Goal: Task Accomplishment & Management: Manage account settings

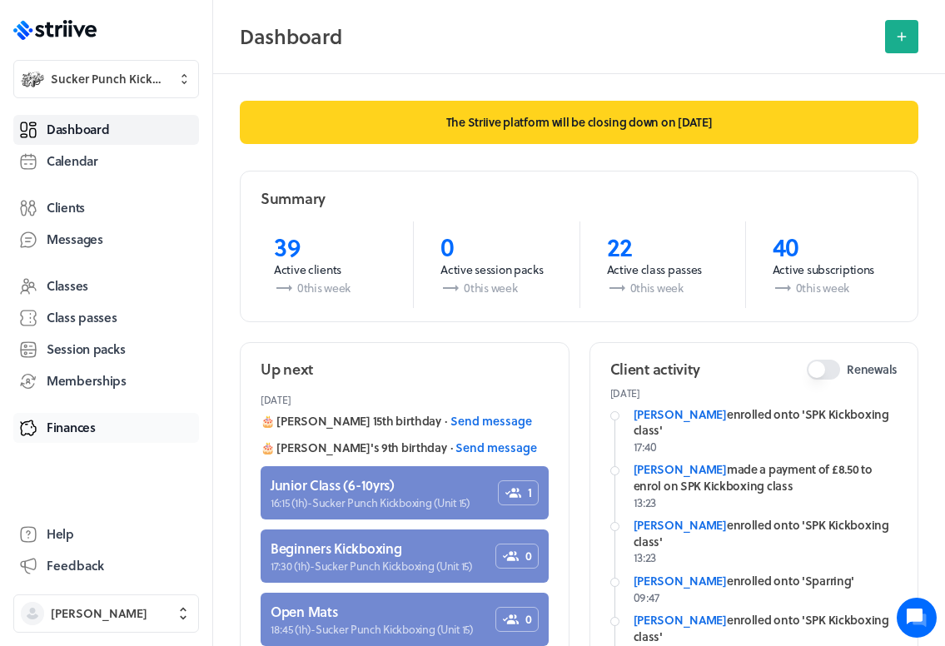
click at [83, 434] on span "Finances" at bounding box center [71, 427] width 49 height 17
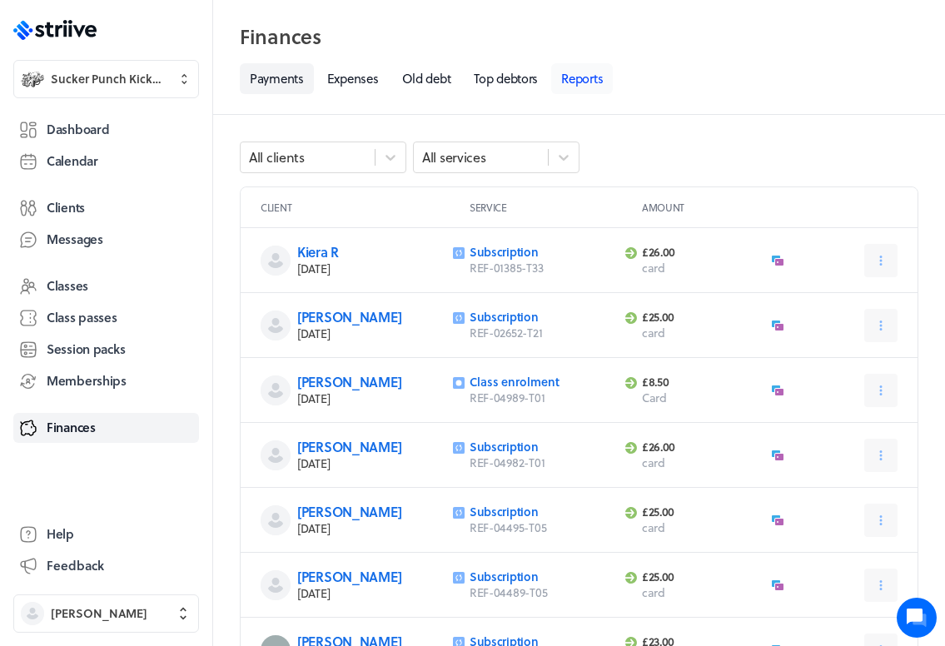
click at [596, 79] on link "Reports" at bounding box center [582, 78] width 62 height 31
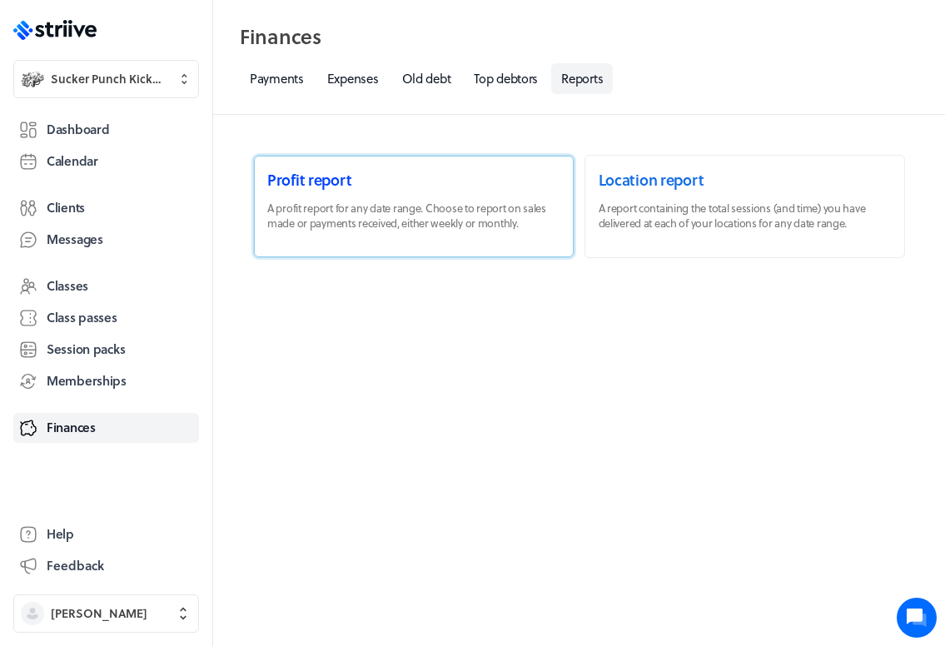
click at [388, 176] on link at bounding box center [414, 207] width 320 height 102
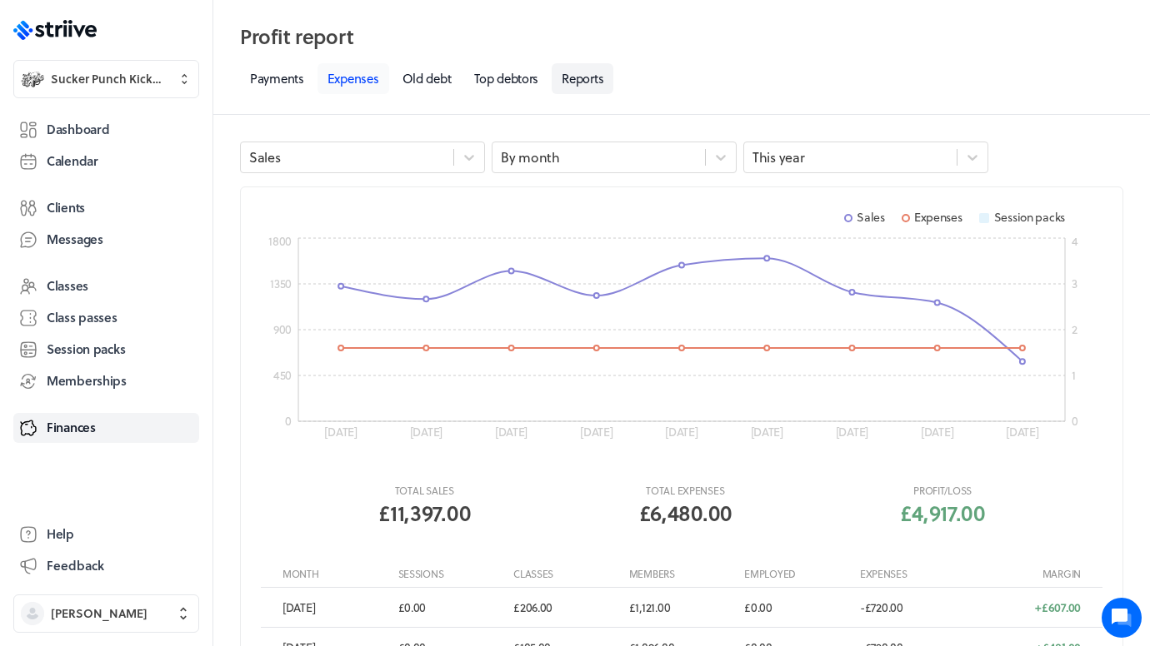
click at [357, 87] on link "Expenses" at bounding box center [353, 78] width 72 height 31
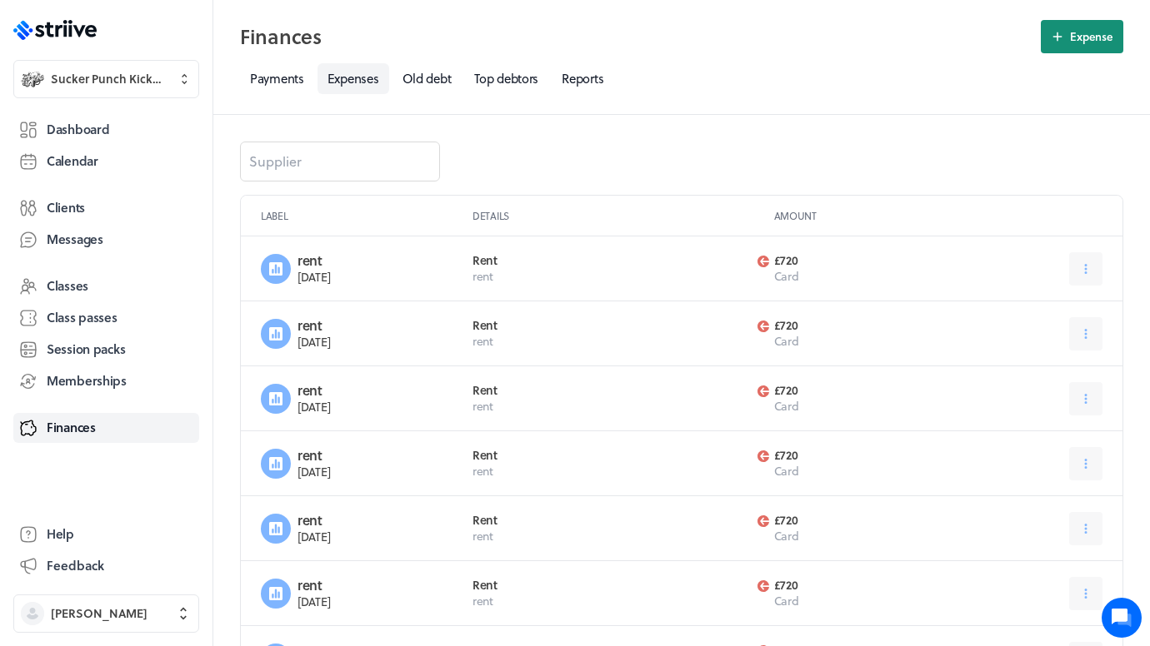
click at [689, 30] on span "Expense" at bounding box center [1091, 36] width 42 height 15
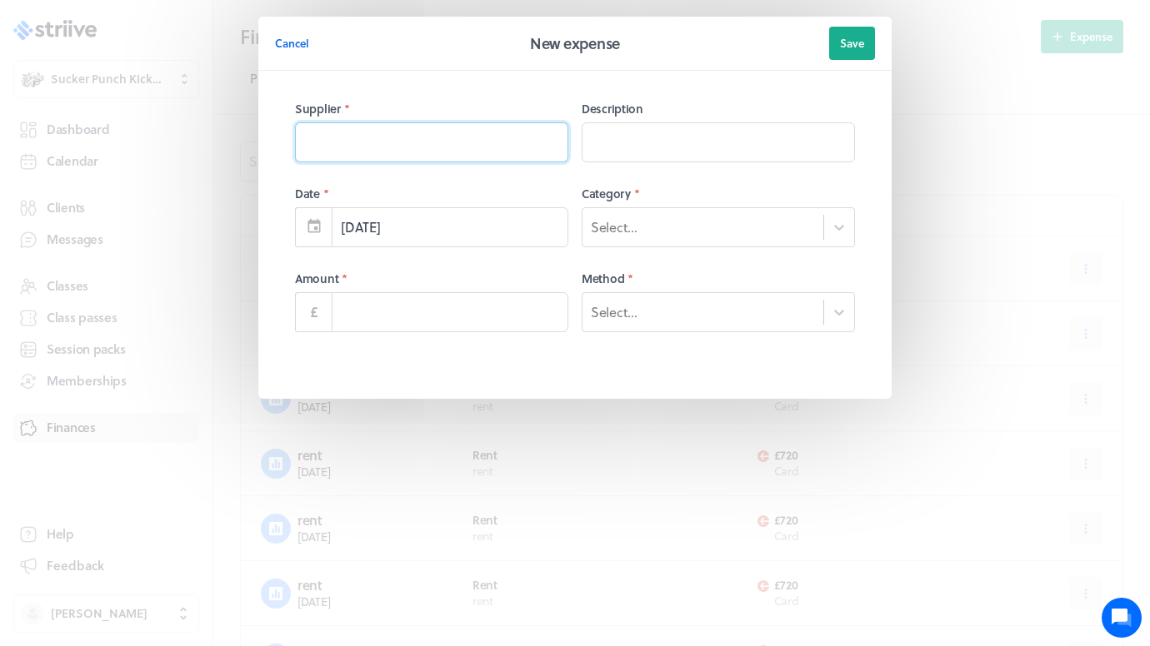
click at [381, 151] on input at bounding box center [431, 142] width 273 height 40
type input "rent"
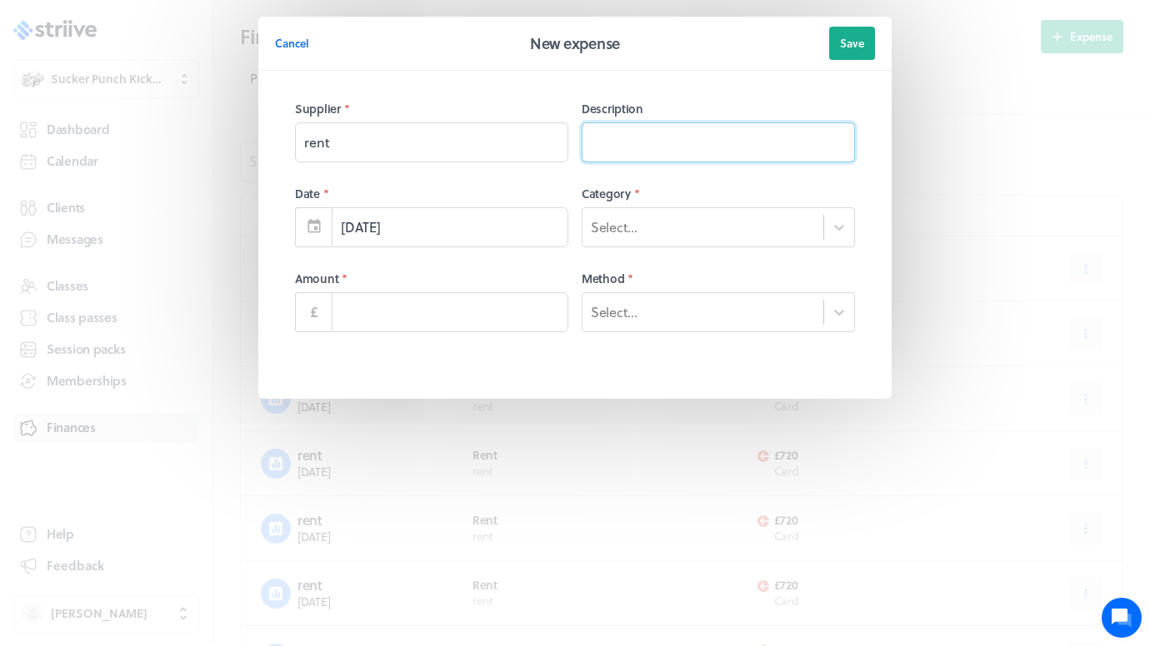
click at [602, 145] on input at bounding box center [717, 142] width 273 height 40
type input "rent"
click at [661, 244] on div "Select..." at bounding box center [717, 227] width 273 height 40
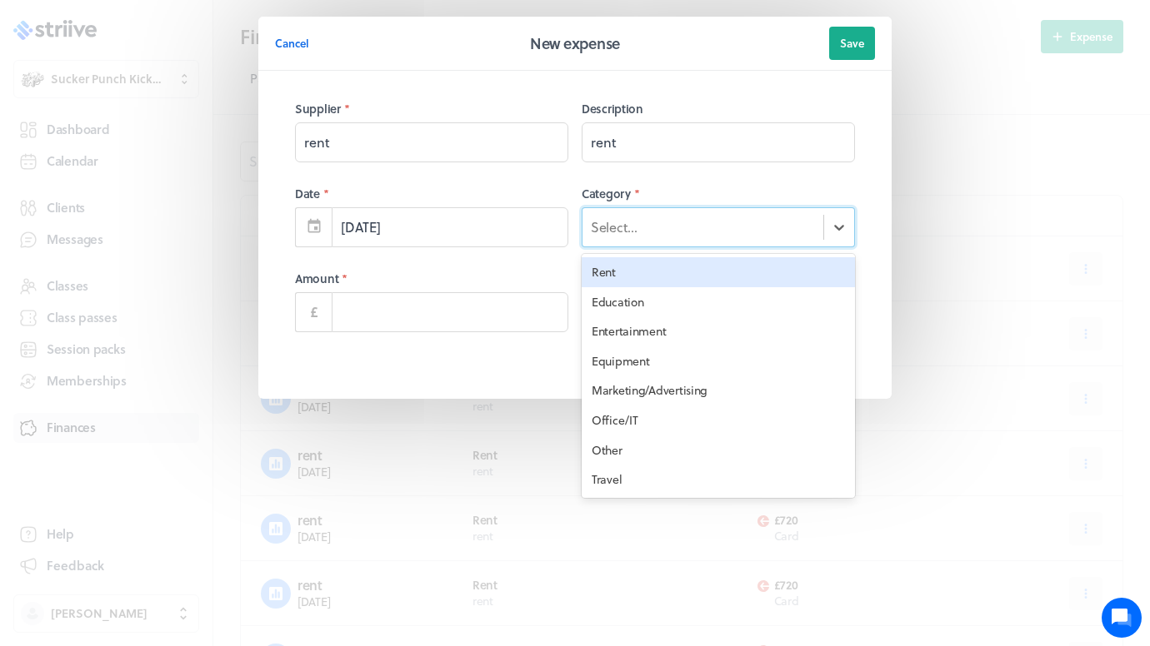
click at [644, 267] on div "Rent" at bounding box center [717, 272] width 273 height 30
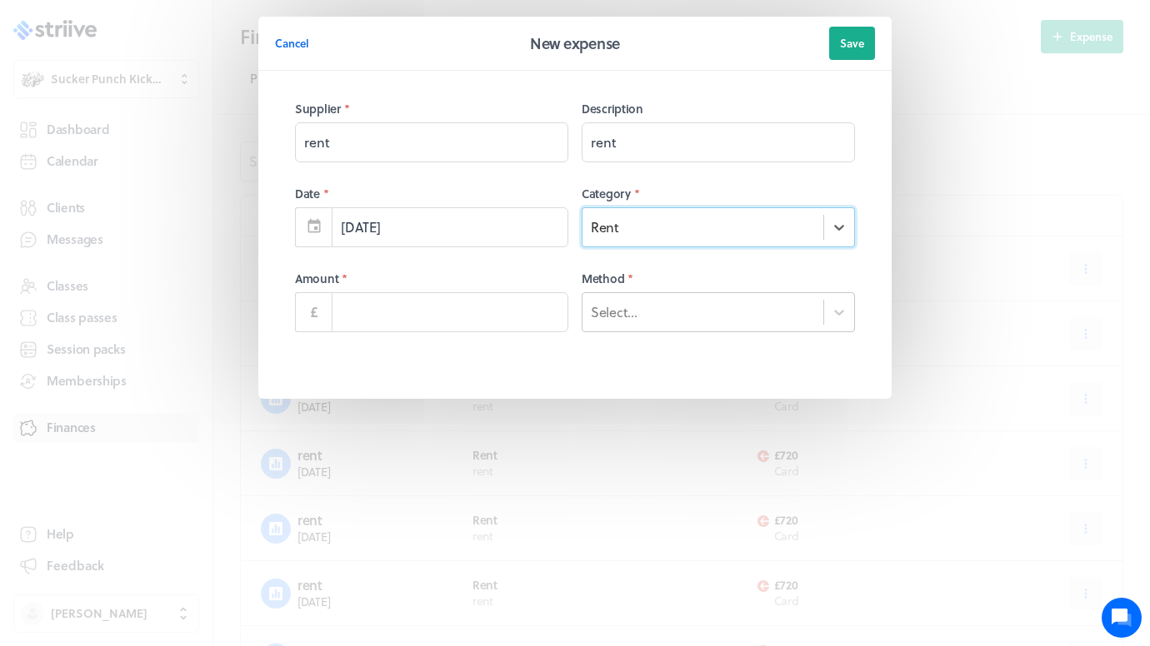
click at [657, 308] on div "Select..." at bounding box center [702, 313] width 241 height 22
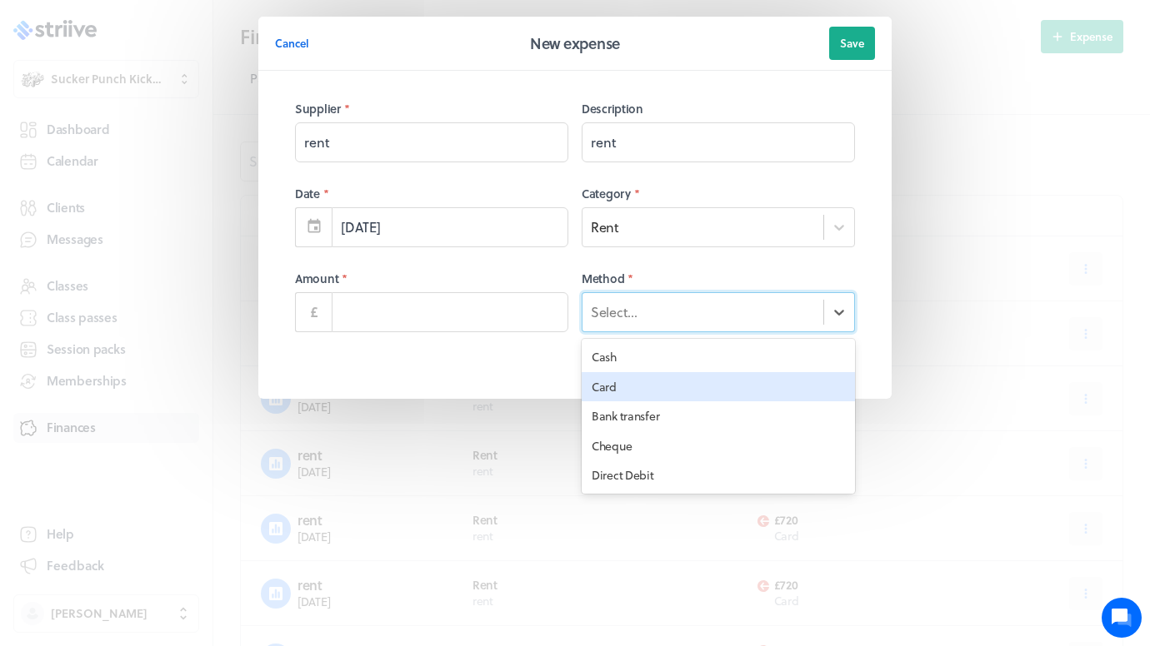
click at [627, 377] on div "Card" at bounding box center [717, 387] width 273 height 30
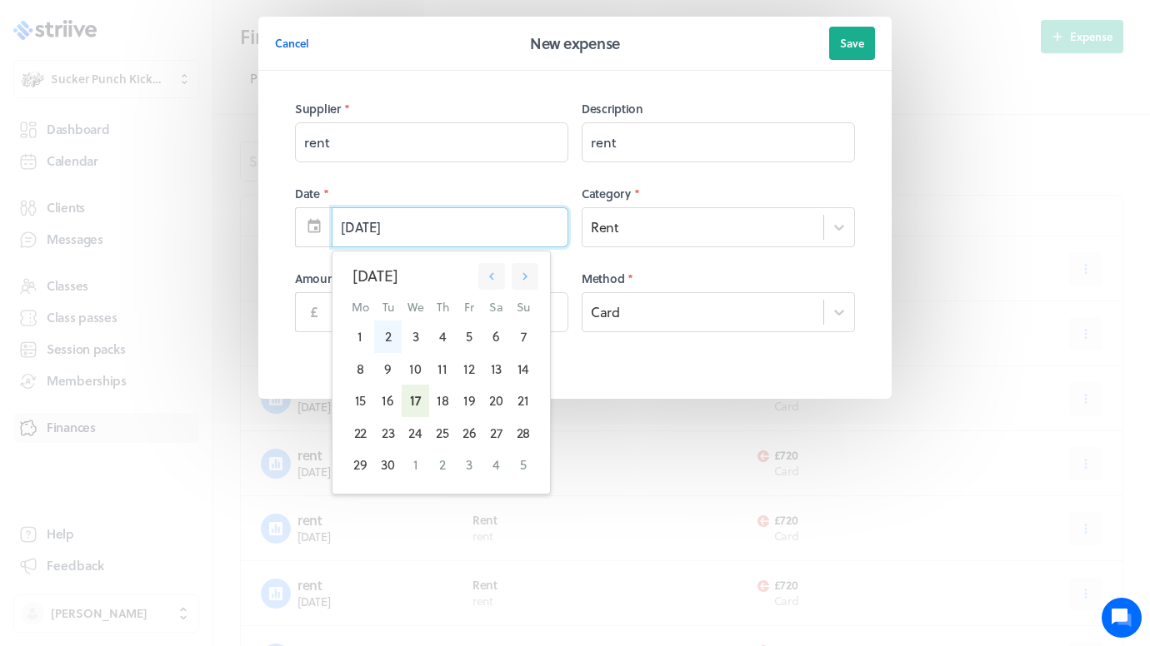
click at [390, 331] on div "2" at bounding box center [387, 337] width 27 height 32
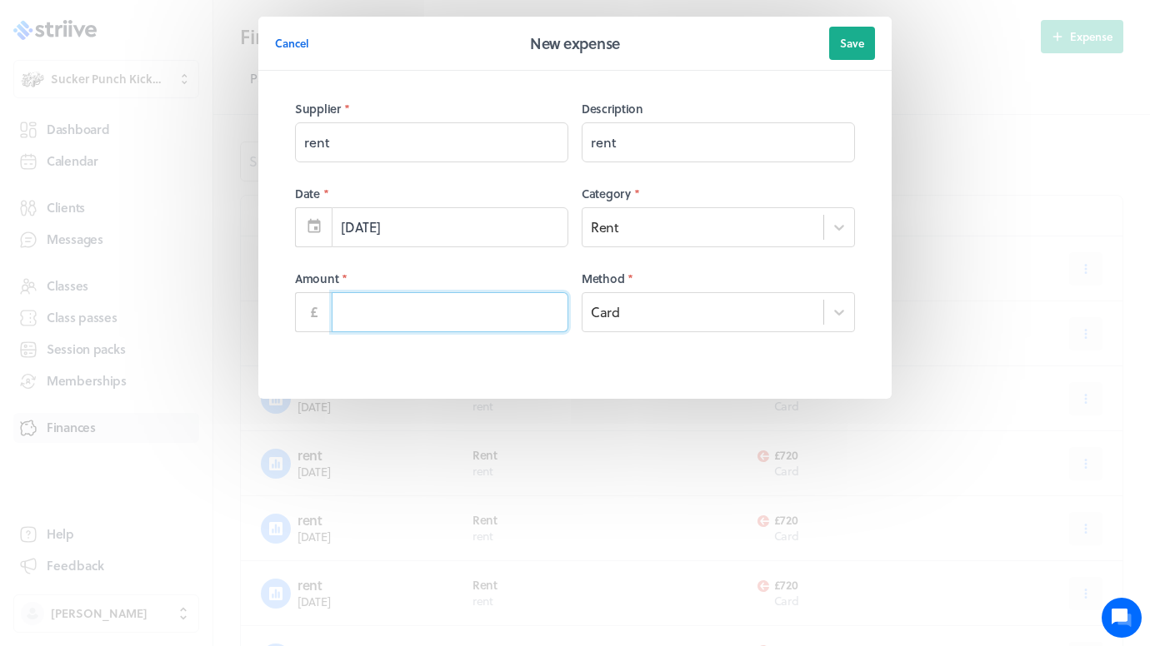
click at [367, 302] on input at bounding box center [450, 312] width 237 height 40
type input "720.00"
click at [689, 53] on button "Save" at bounding box center [852, 43] width 46 height 33
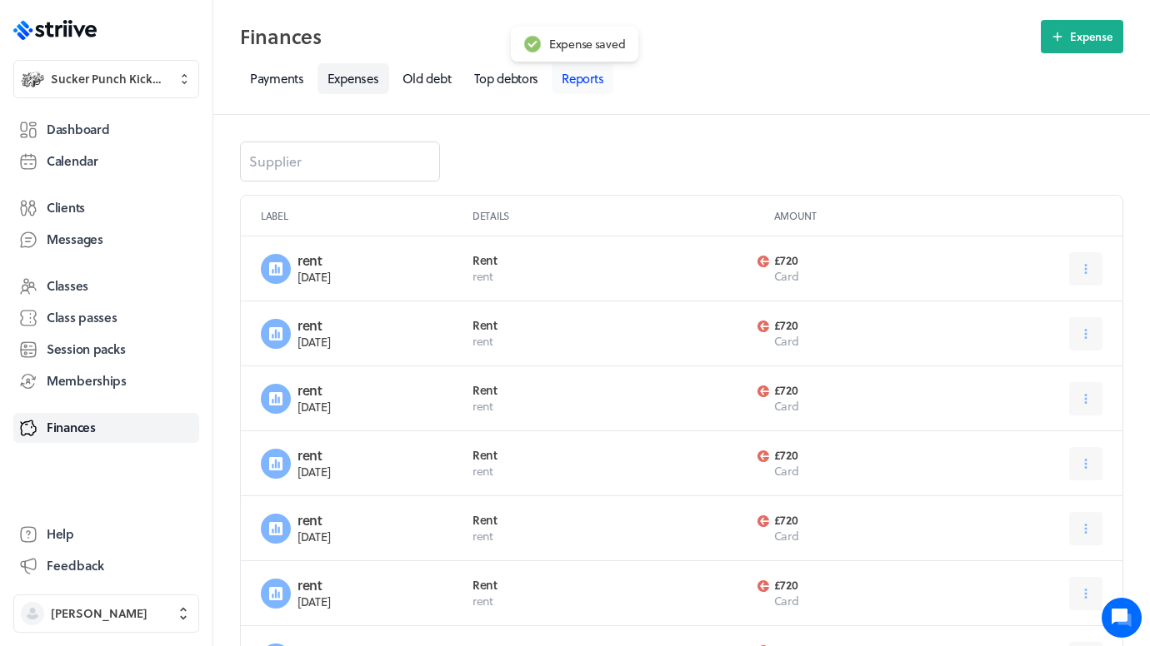
click at [582, 81] on link "Reports" at bounding box center [582, 78] width 62 height 31
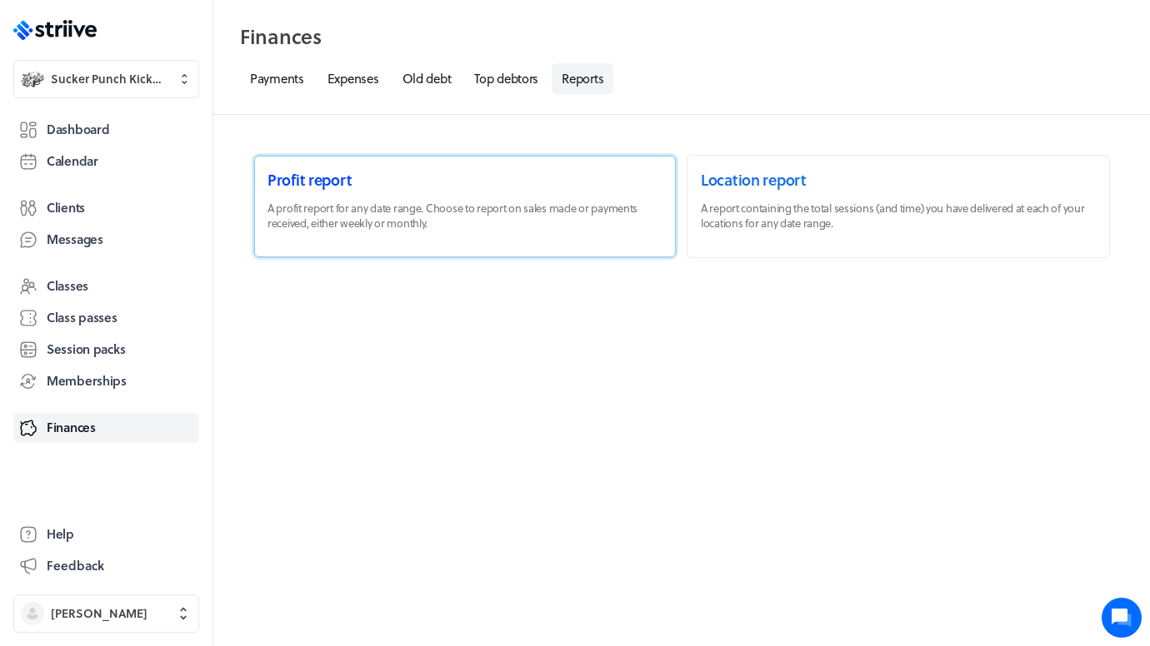
click at [427, 188] on link at bounding box center [464, 207] width 421 height 102
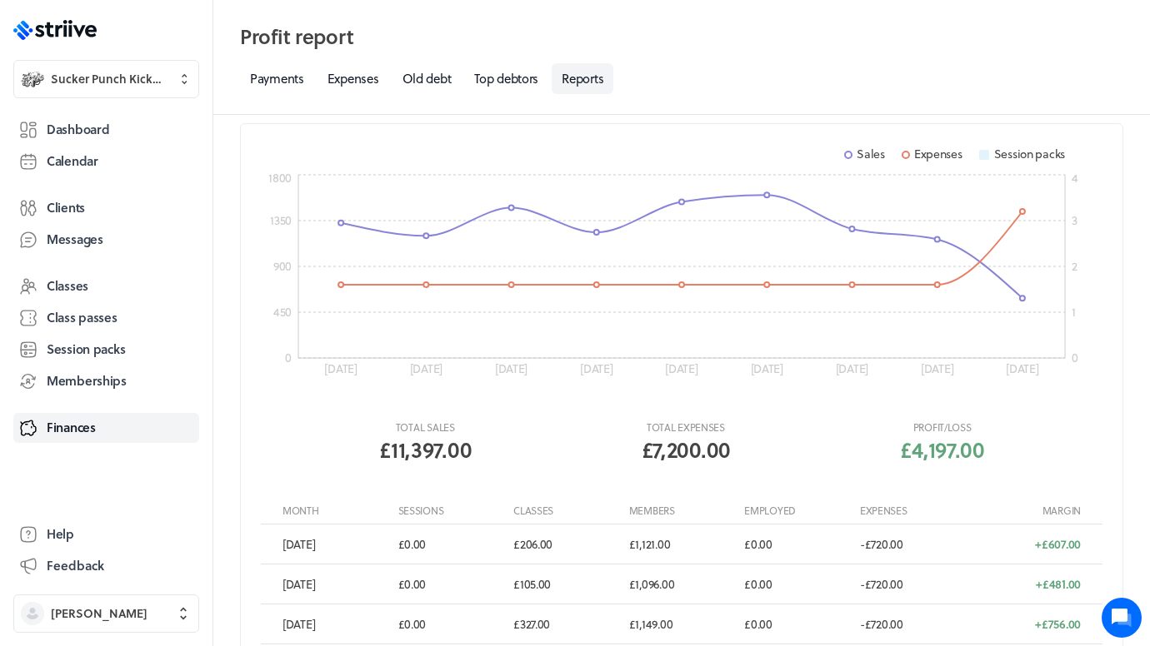
scroll to position [33, 0]
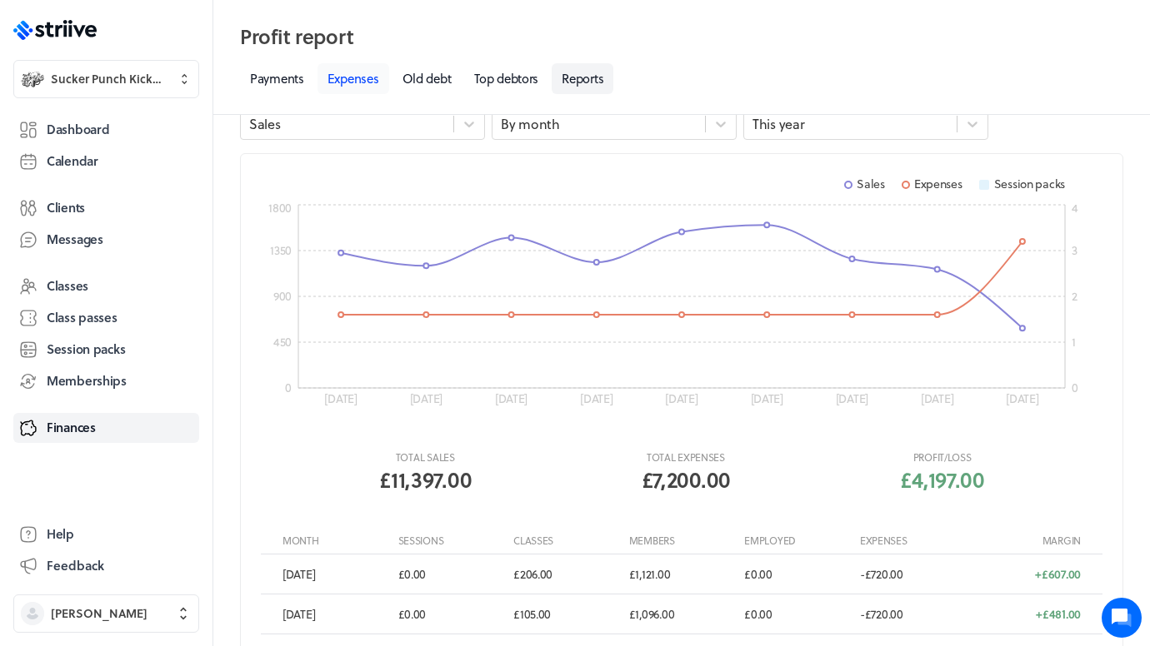
click at [340, 86] on link "Expenses" at bounding box center [353, 78] width 72 height 31
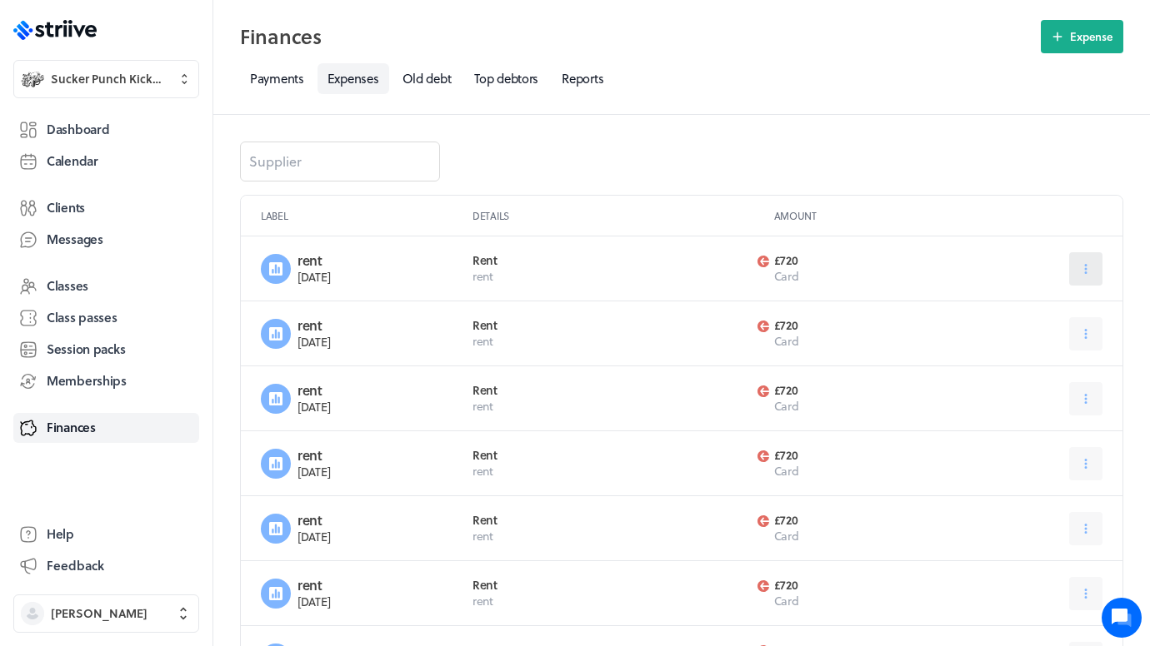
click at [689, 277] on button at bounding box center [1085, 268] width 33 height 33
click at [689, 341] on span "Delete" at bounding box center [1033, 339] width 32 height 15
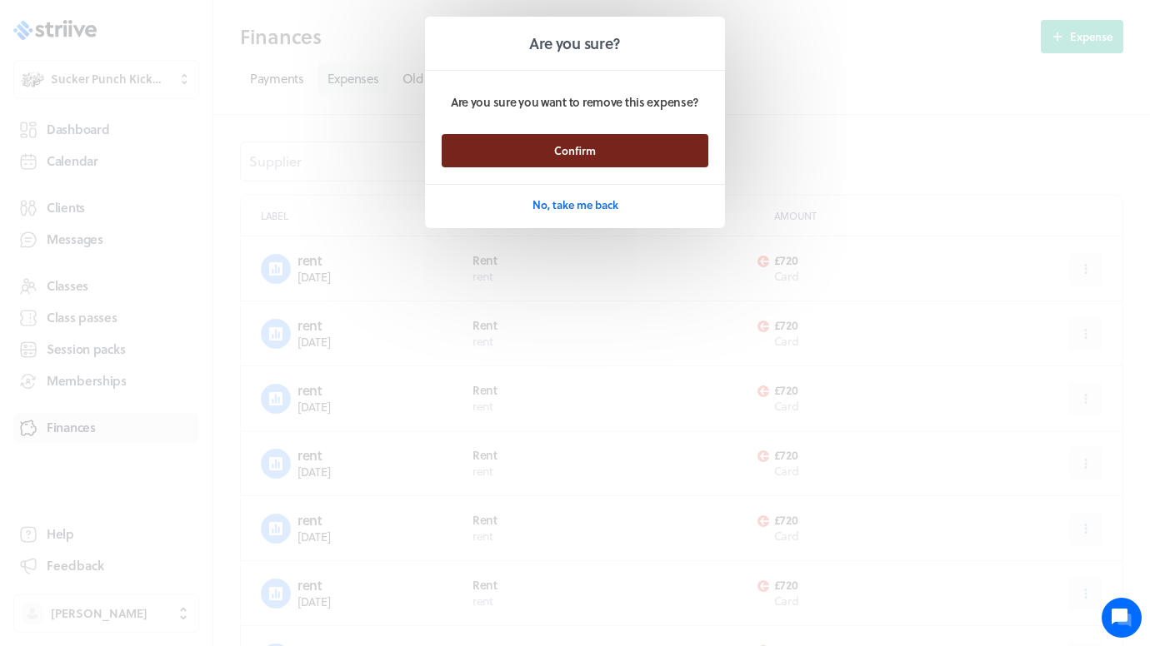
click at [613, 150] on button "Confirm" at bounding box center [574, 150] width 267 height 33
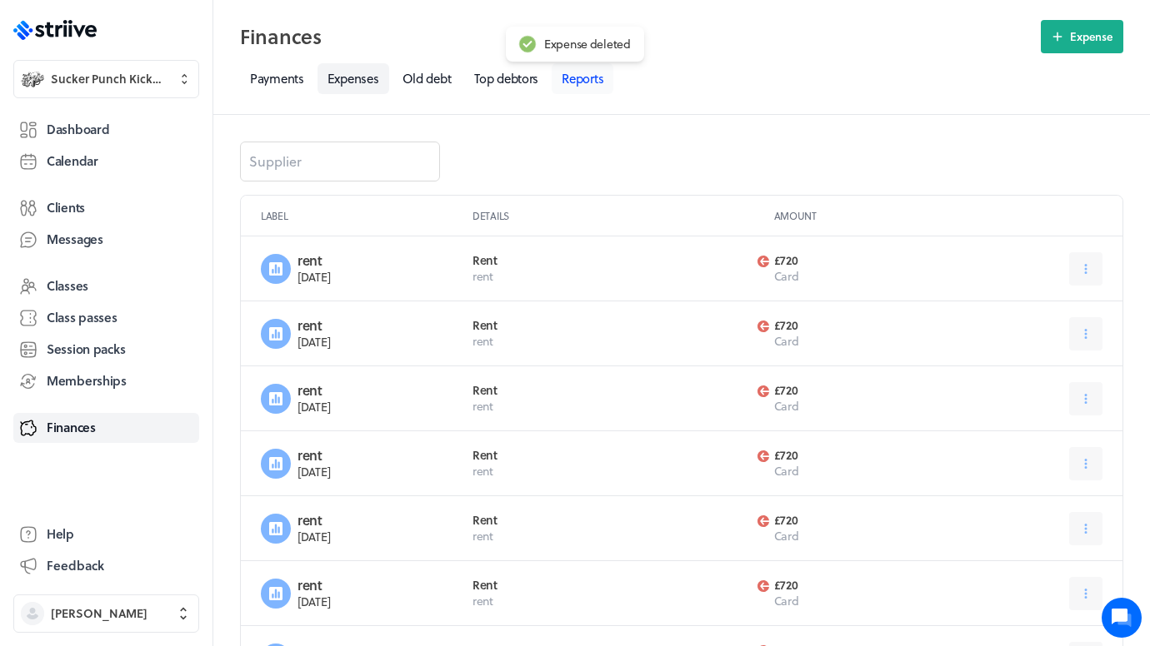
click at [575, 82] on link "Reports" at bounding box center [582, 78] width 62 height 31
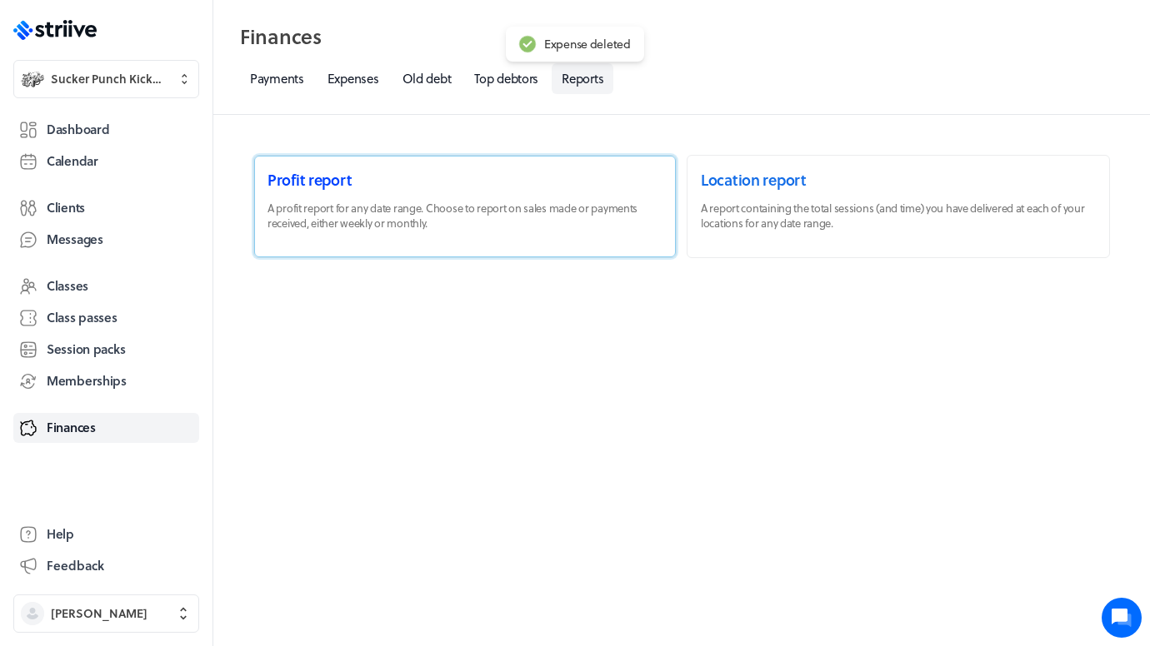
click at [356, 198] on link at bounding box center [464, 207] width 421 height 102
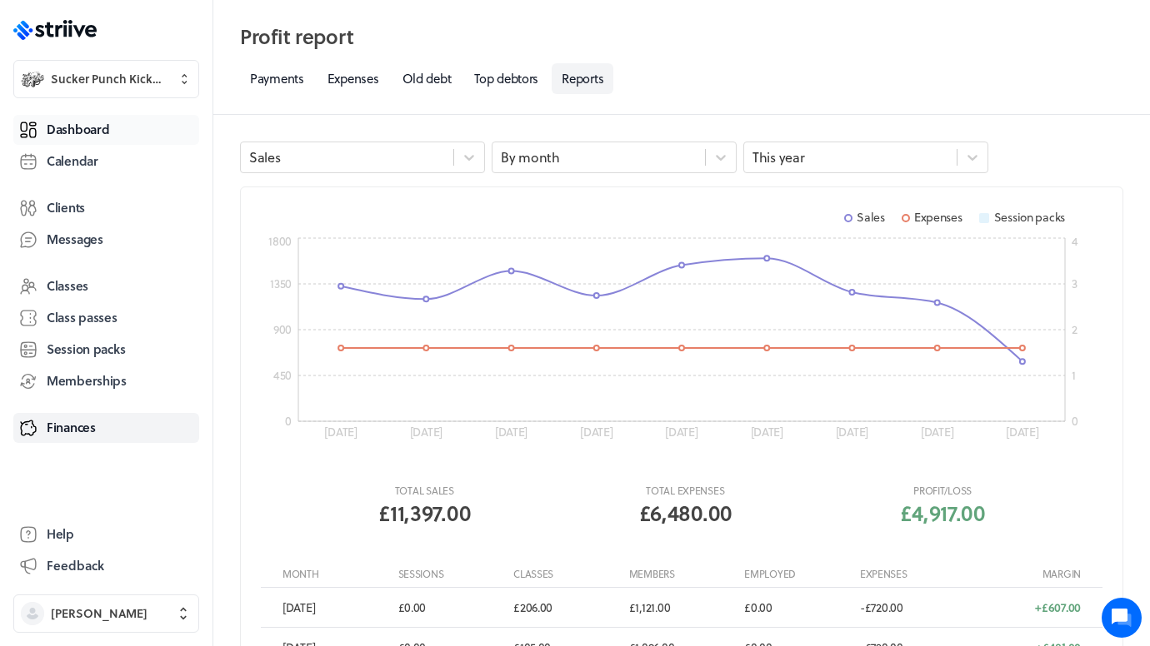
click at [80, 130] on span "Dashboard" at bounding box center [78, 129] width 62 height 17
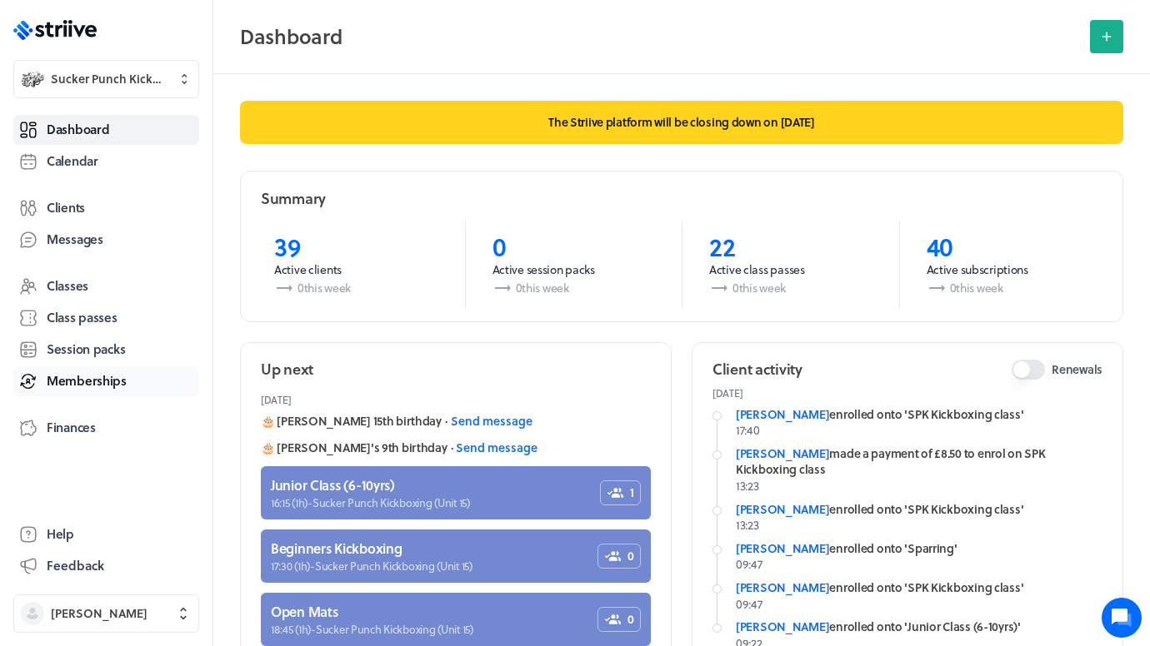
click at [87, 378] on span "Memberships" at bounding box center [87, 380] width 80 height 17
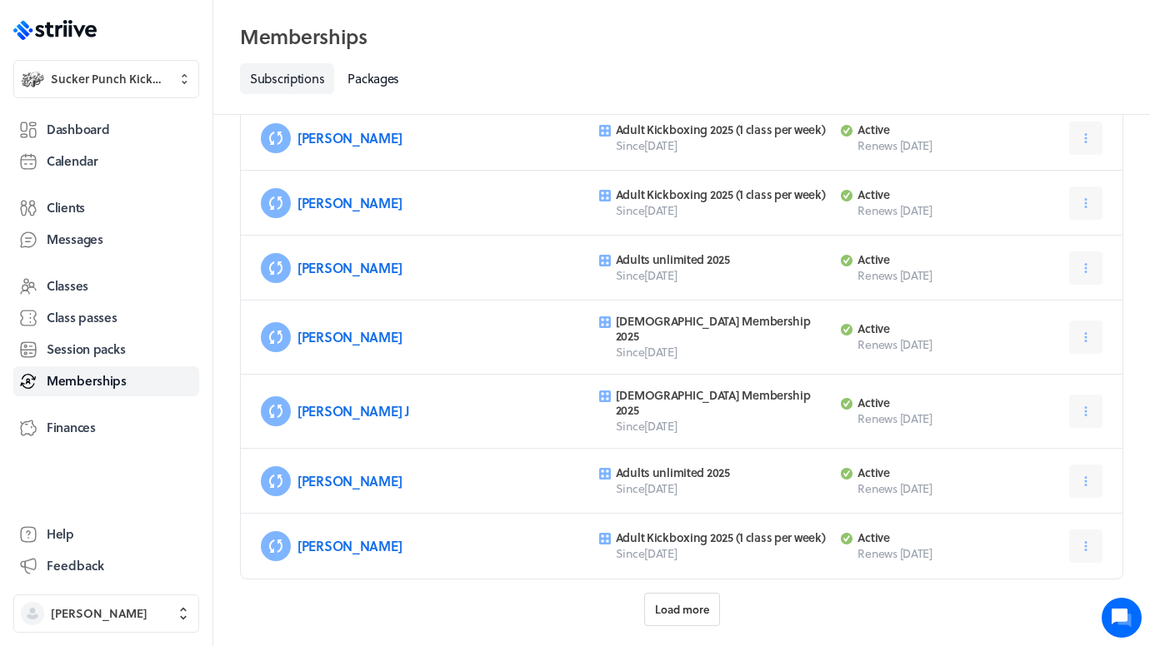
scroll to position [696, 0]
click at [689, 603] on span "Load more" at bounding box center [682, 610] width 54 height 15
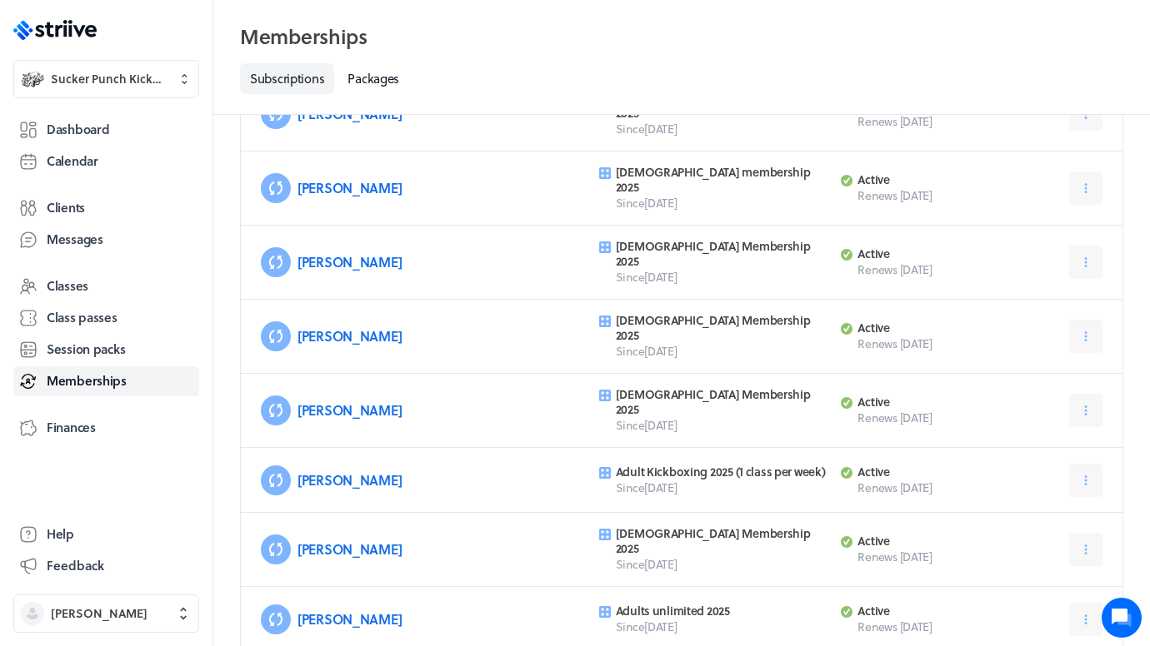
scroll to position [1670, 0]
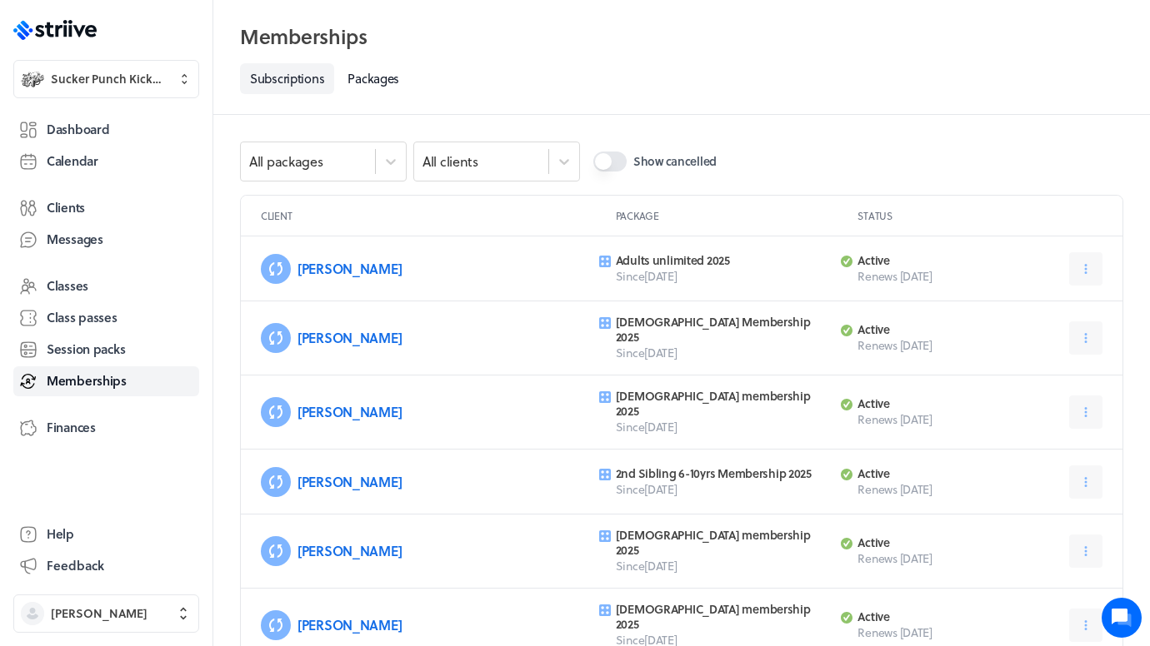
scroll to position [0, 0]
click at [68, 199] on span "Clients" at bounding box center [66, 207] width 38 height 17
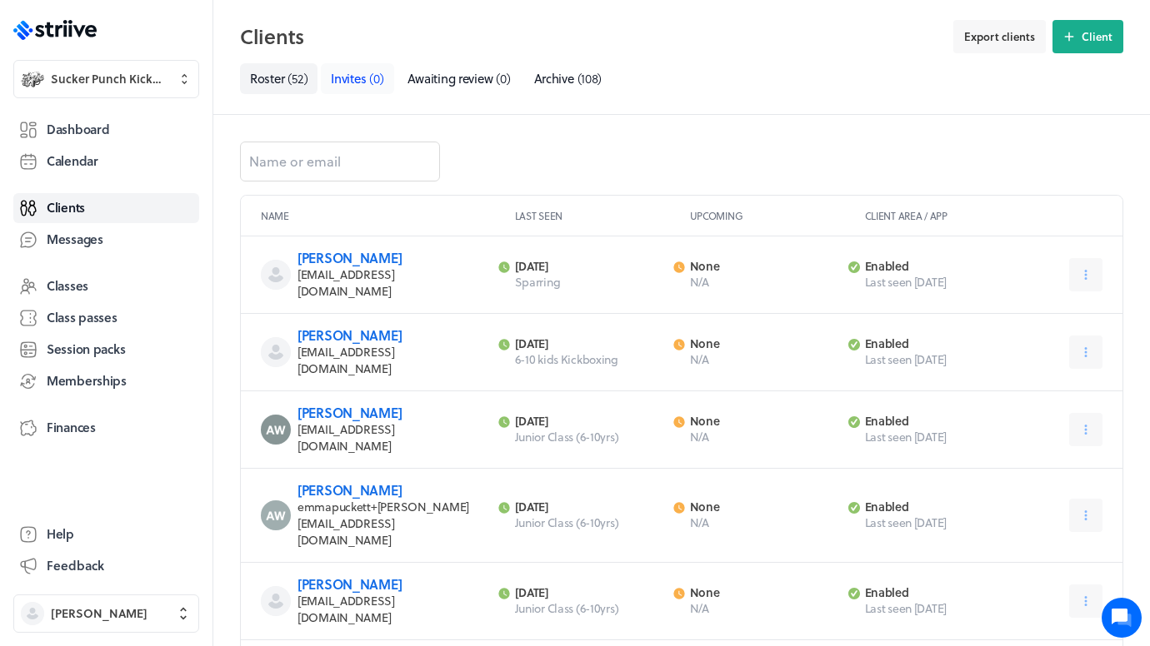
click at [367, 74] on link "Invites ( 0 )" at bounding box center [357, 78] width 72 height 31
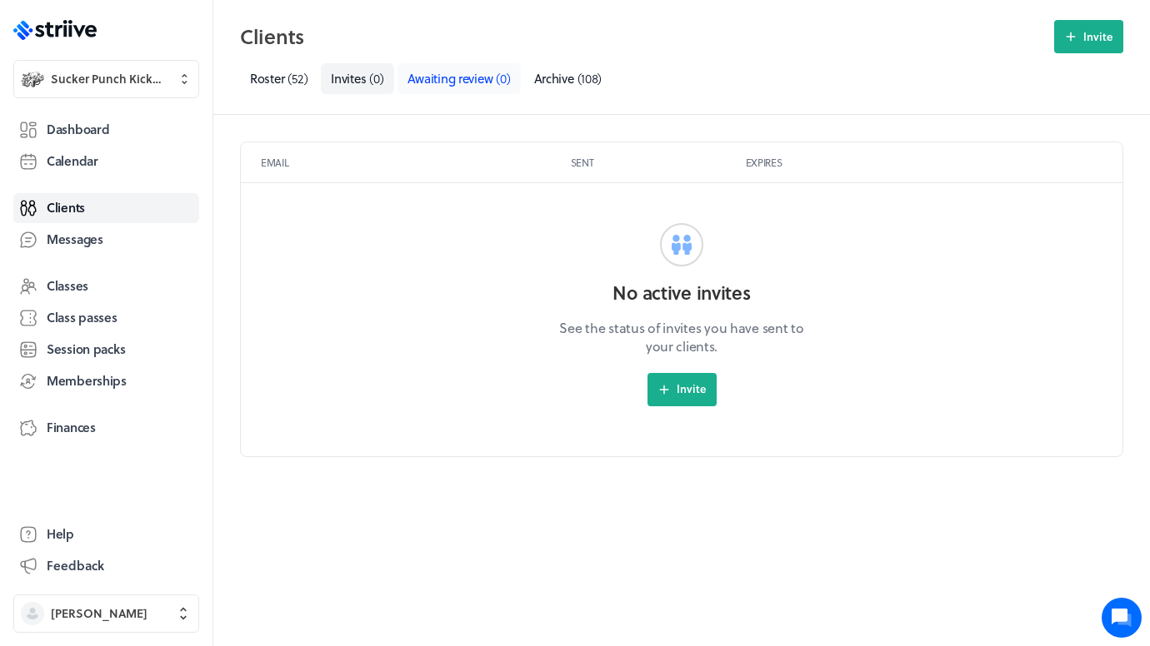
click at [431, 78] on span "Awaiting review" at bounding box center [450, 78] width 86 height 18
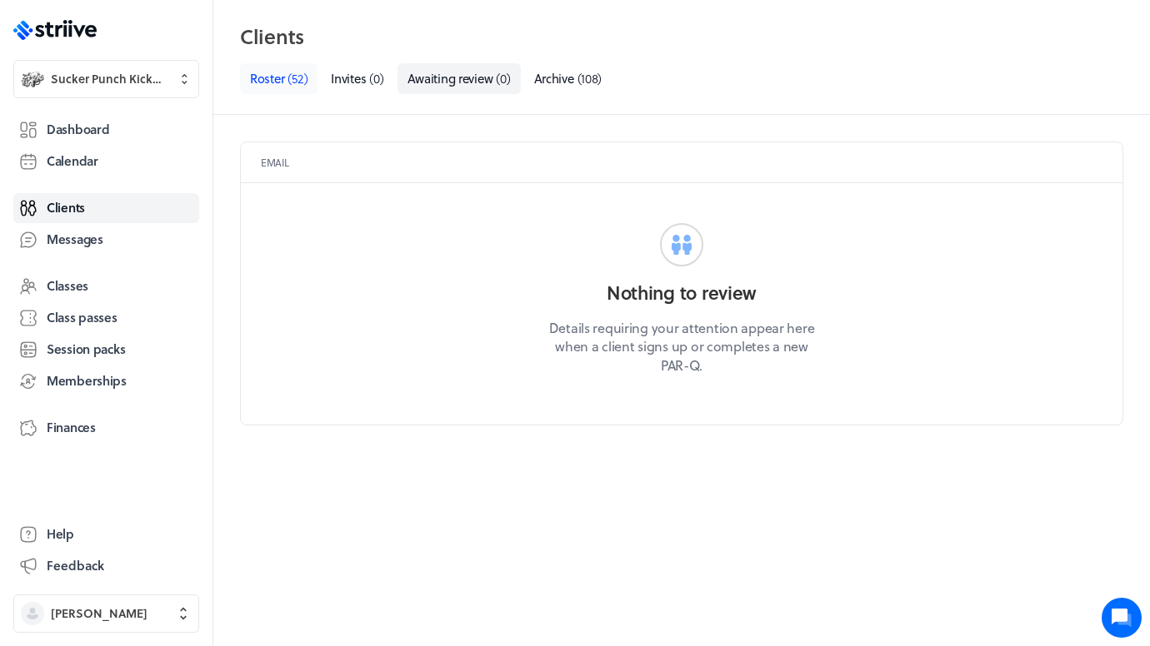
click at [292, 74] on span "( 52 )" at bounding box center [297, 78] width 20 height 18
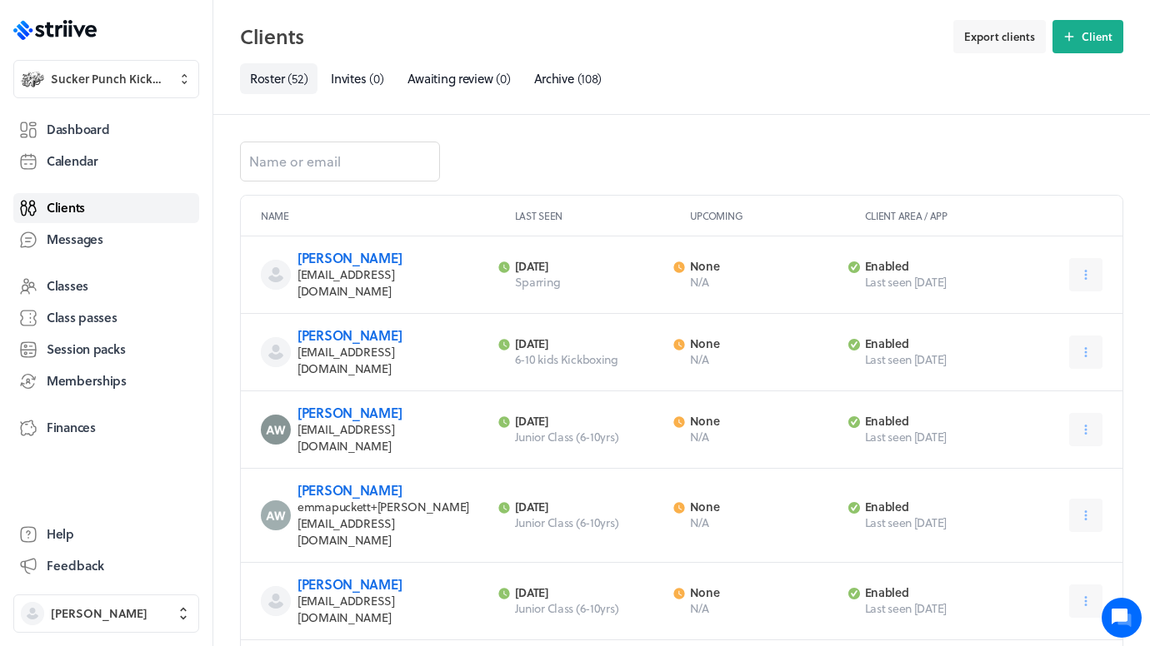
click at [62, 206] on span "Clients" at bounding box center [66, 207] width 38 height 17
click at [88, 367] on link "Memberships" at bounding box center [106, 382] width 186 height 30
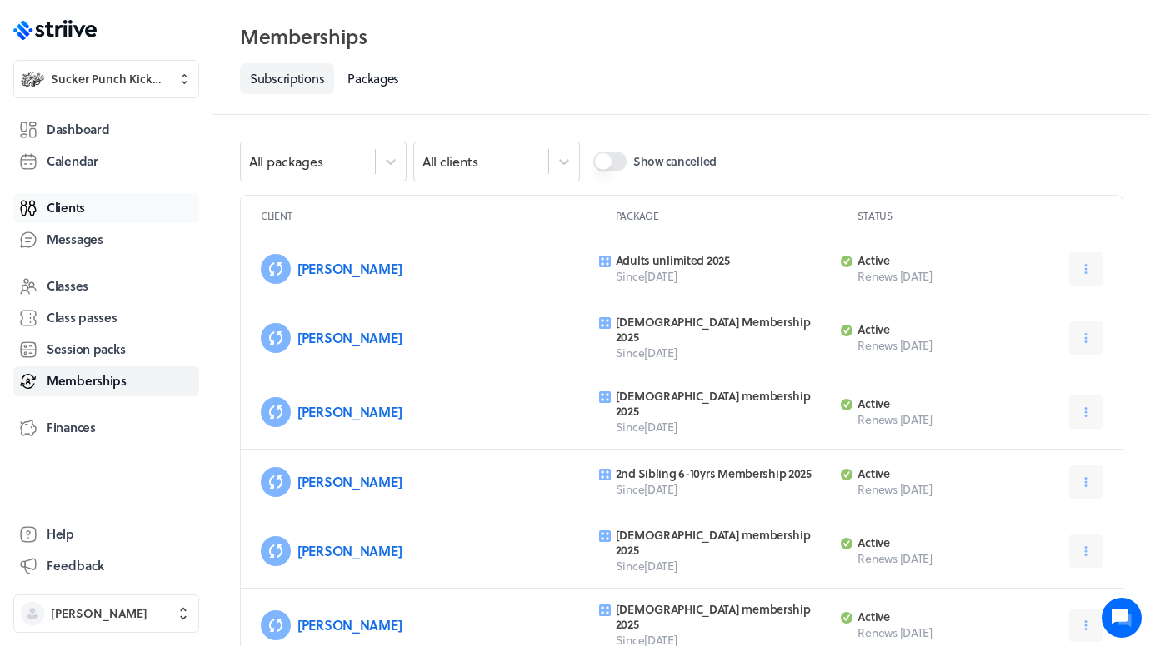
click at [71, 209] on span "Clients" at bounding box center [66, 207] width 38 height 17
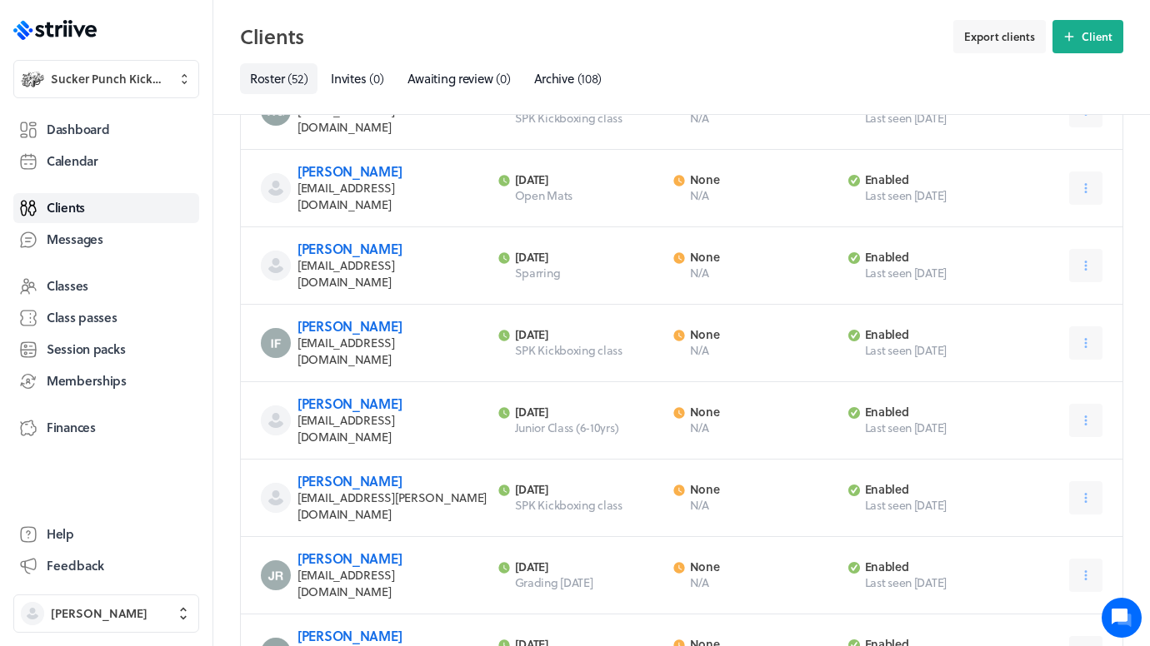
scroll to position [1190, 0]
